Goal: Check status: Check status

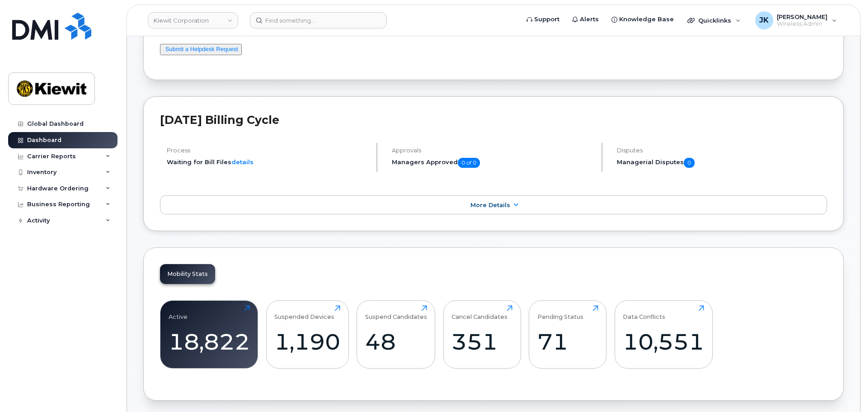
scroll to position [90, 0]
click at [84, 185] on div "Hardware Ordering" at bounding box center [57, 188] width 61 height 7
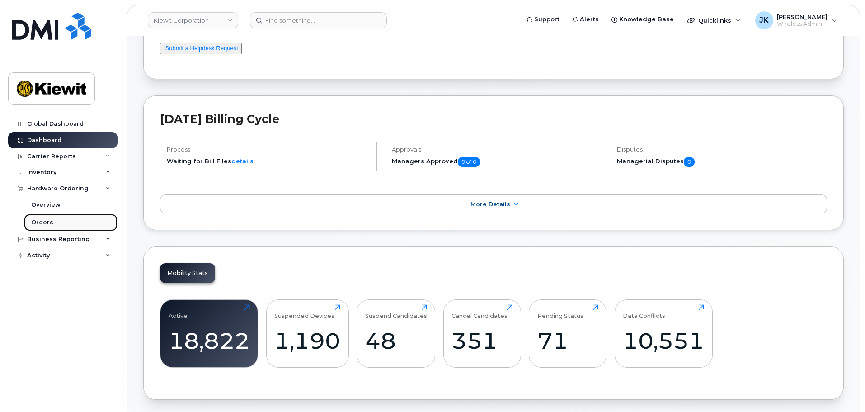
click at [67, 219] on link "Orders" at bounding box center [71, 222] width 94 height 17
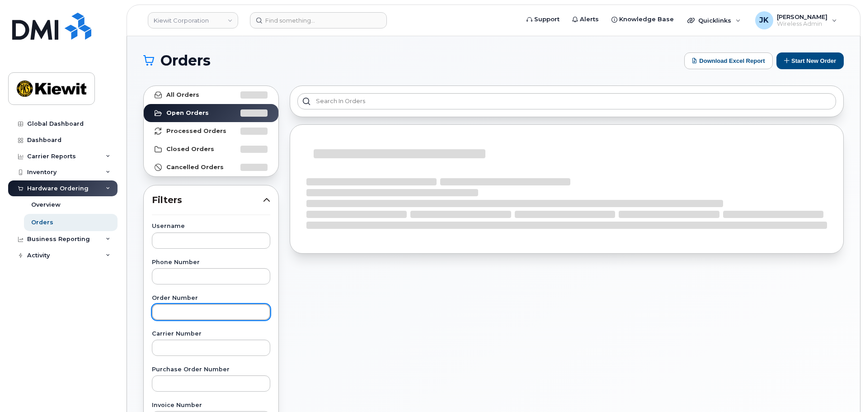
click at [201, 309] on input "text" at bounding box center [211, 312] width 118 height 16
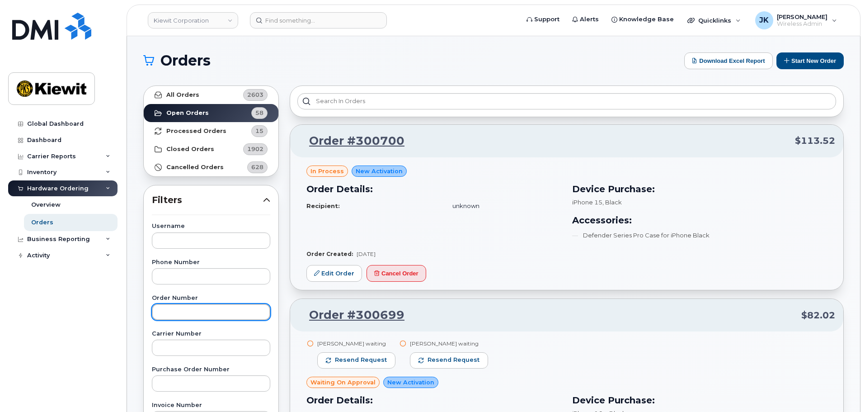
paste input "300699"
type input "300699"
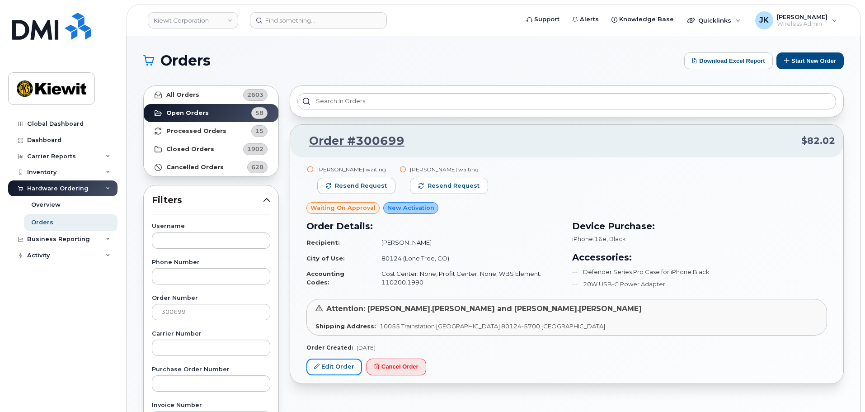
drag, startPoint x: 326, startPoint y: 371, endPoint x: 313, endPoint y: 383, distance: 17.9
click at [327, 371] on link "Edit Order" at bounding box center [334, 366] width 56 height 17
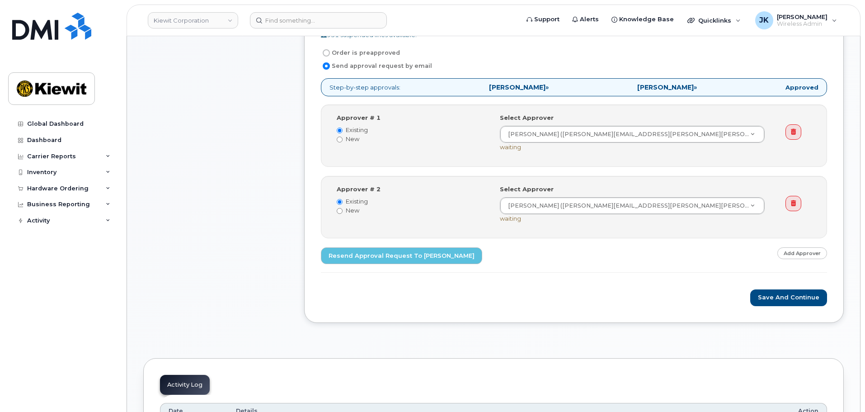
scroll to position [90, 0]
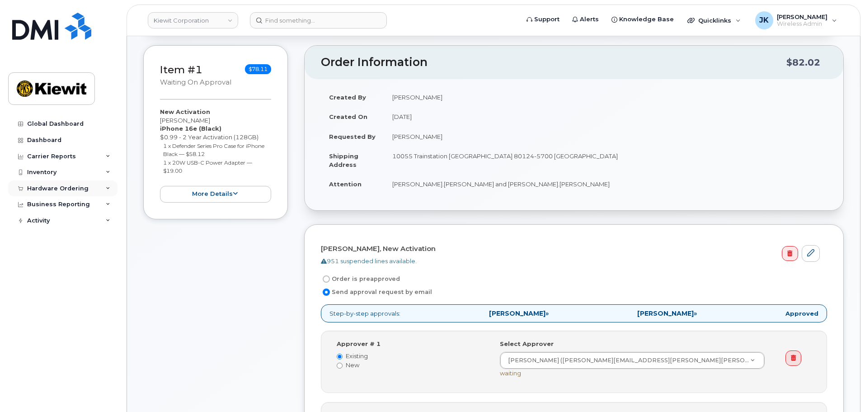
click at [66, 191] on div "Hardware Ordering" at bounding box center [57, 188] width 61 height 7
click at [47, 216] on link "Orders" at bounding box center [71, 222] width 94 height 17
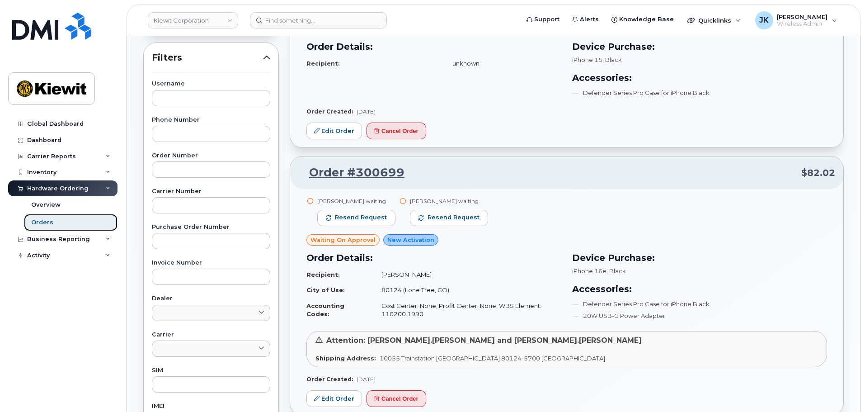
scroll to position [90, 0]
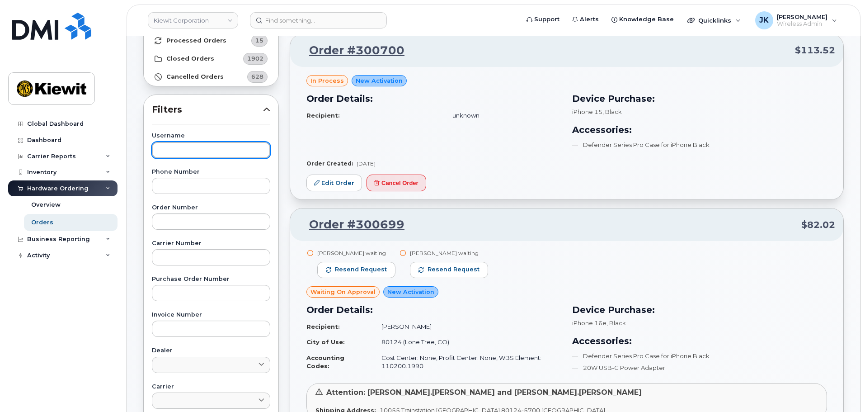
click at [201, 151] on input "text" at bounding box center [211, 150] width 118 height 16
type input "efe lyomi"
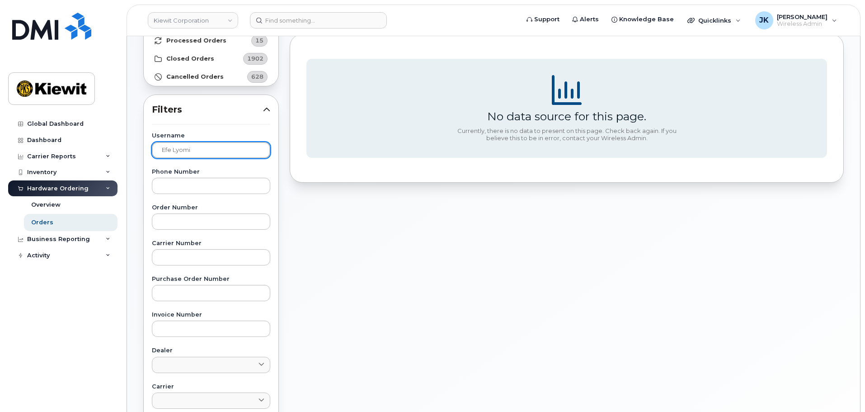
drag, startPoint x: 203, startPoint y: 150, endPoint x: 138, endPoint y: 153, distance: 65.1
click at [138, 153] on div "All Orders 2603 Open Orders 58 Processed Orders 15 Closed Orders 1902 Cancelled…" at bounding box center [211, 307] width 146 height 635
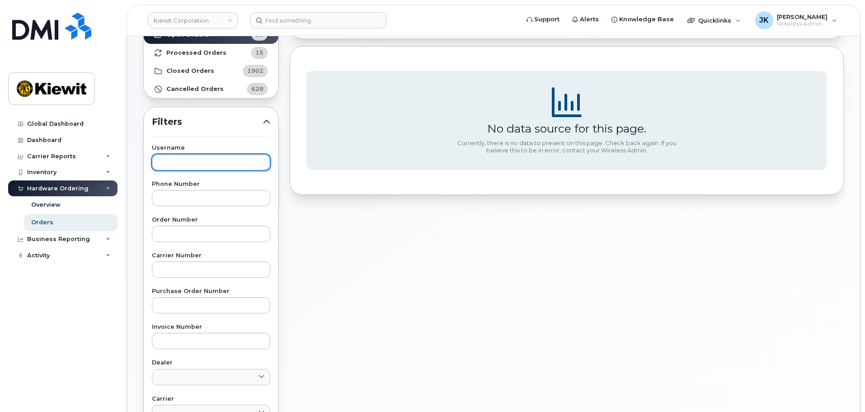
scroll to position [0, 0]
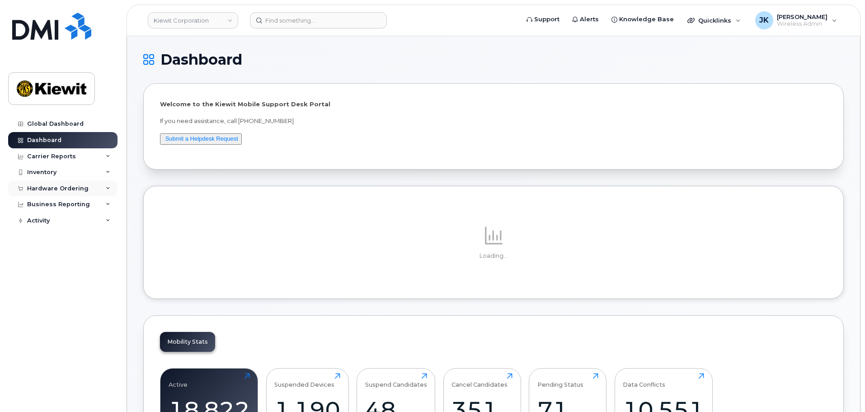
click at [61, 188] on div "Hardware Ordering" at bounding box center [57, 188] width 61 height 7
click at [60, 222] on link "Orders" at bounding box center [71, 222] width 94 height 17
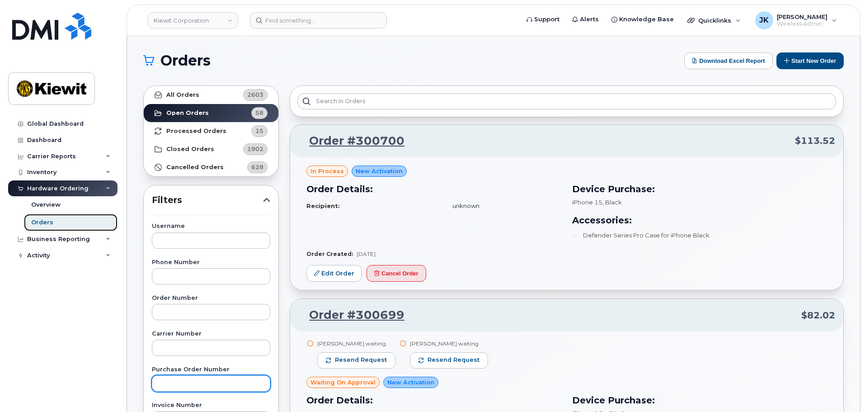
scroll to position [136, 0]
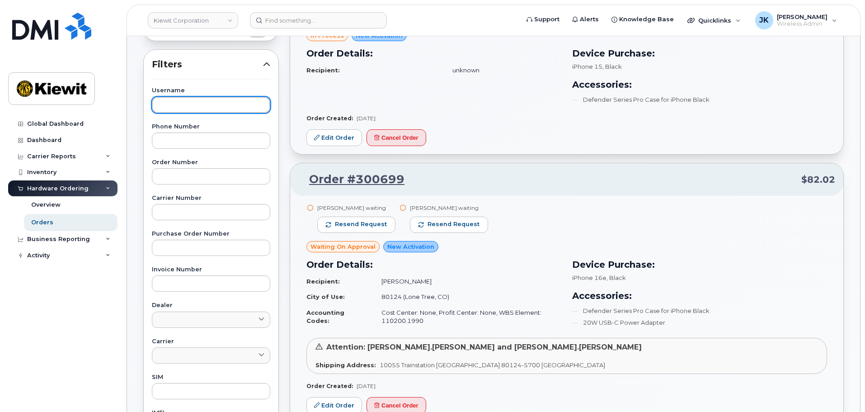
click at [212, 105] on input "text" at bounding box center [211, 105] width 118 height 16
type input "efe"
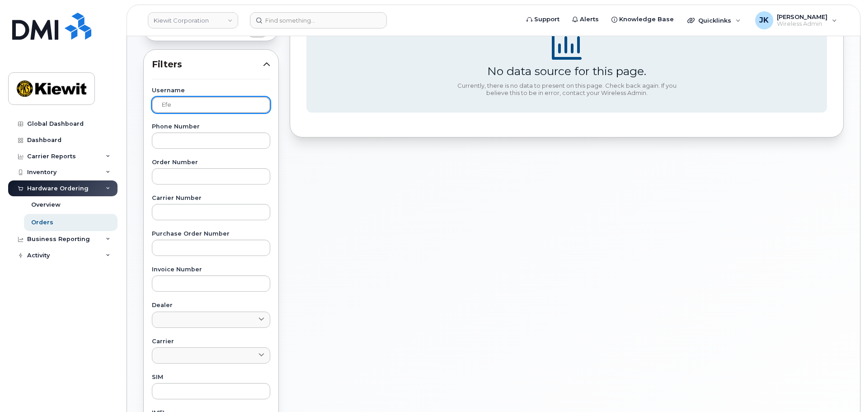
drag, startPoint x: 205, startPoint y: 107, endPoint x: 137, endPoint y: 109, distance: 67.8
click at [137, 109] on div "Orders Download Excel Report Start New Order All Orders 2603 Open Orders 58 Pro…" at bounding box center [493, 245] width 733 height 689
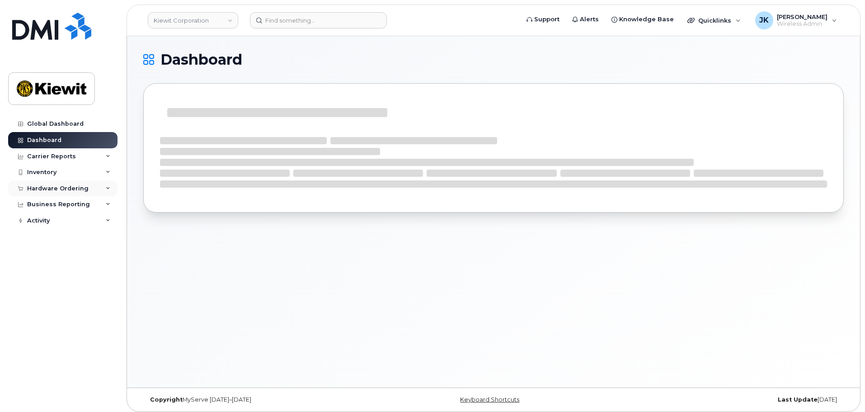
click at [69, 188] on div "Hardware Ordering" at bounding box center [57, 188] width 61 height 7
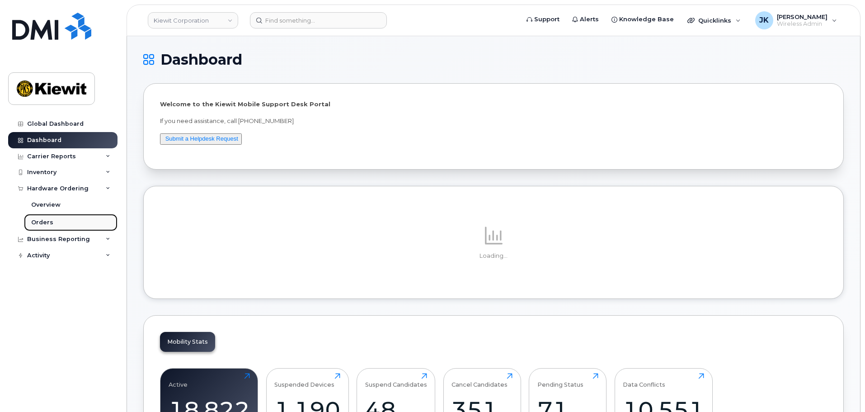
click at [69, 220] on link "Orders" at bounding box center [71, 222] width 94 height 17
